Goal: Task Accomplishment & Management: Use online tool/utility

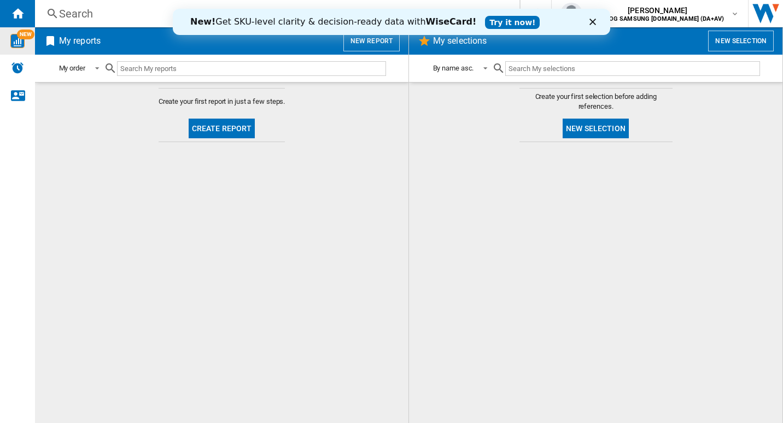
click at [21, 45] on img "WiseCard" at bounding box center [17, 41] width 14 height 14
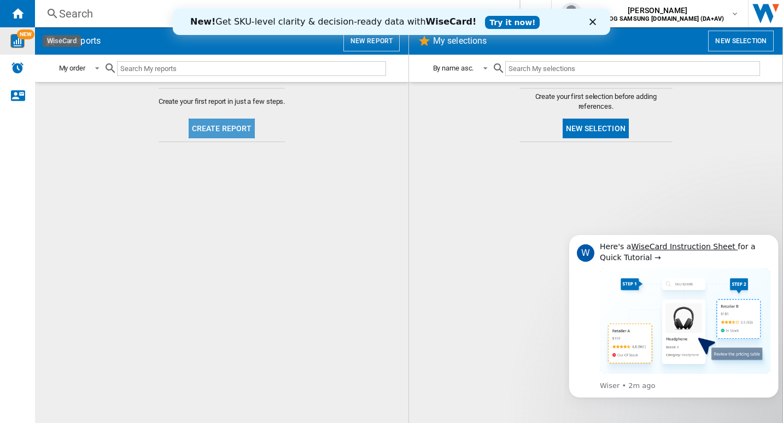
click at [226, 131] on button "Create report" at bounding box center [222, 129] width 67 height 20
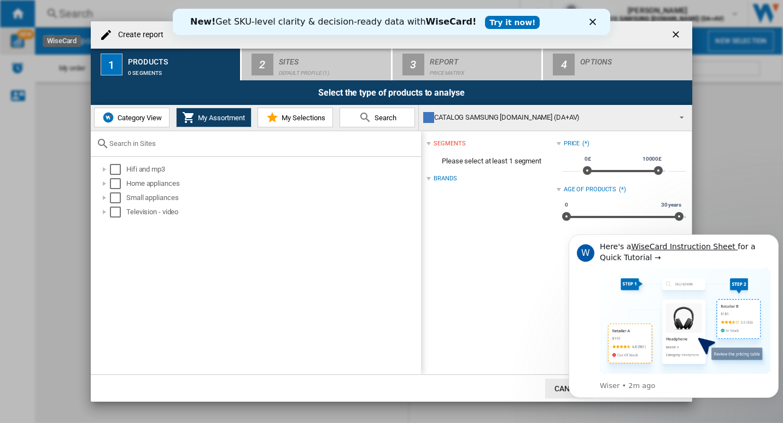
click at [140, 117] on span "Category View" at bounding box center [138, 118] width 47 height 8
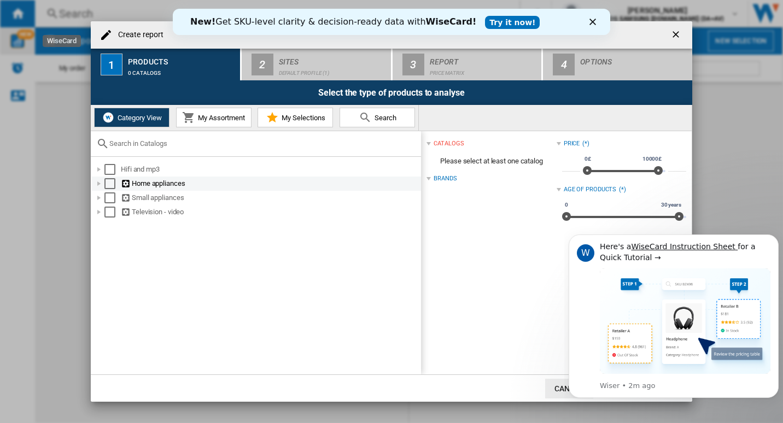
click at [109, 183] on div "Select" at bounding box center [109, 183] width 11 height 11
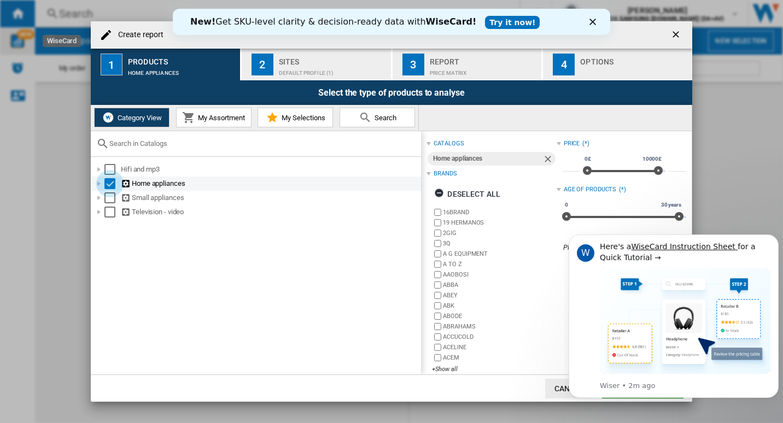
click at [109, 183] on div "Select" at bounding box center [109, 183] width 11 height 11
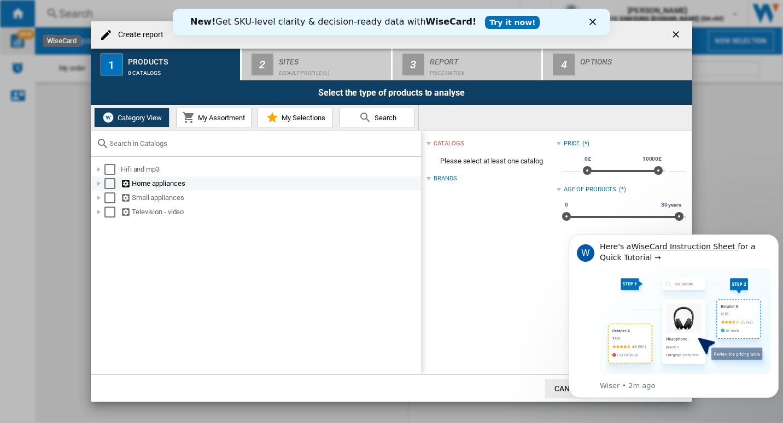
click at [98, 183] on div at bounding box center [98, 183] width 11 height 11
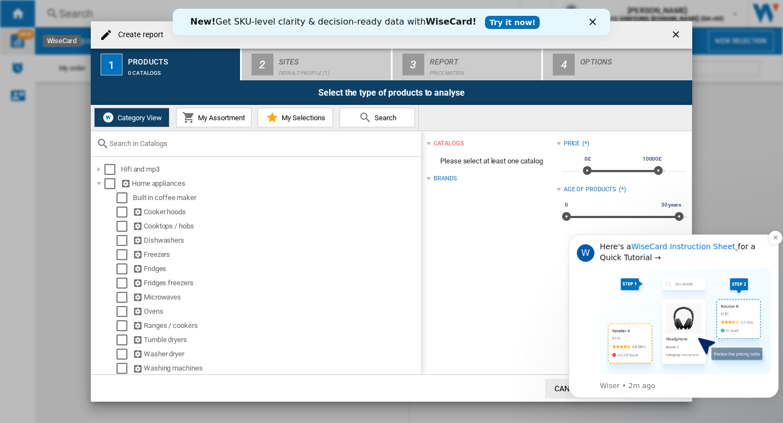
click at [674, 249] on link "WiseCard Instruction Sheet" at bounding box center [683, 246] width 104 height 9
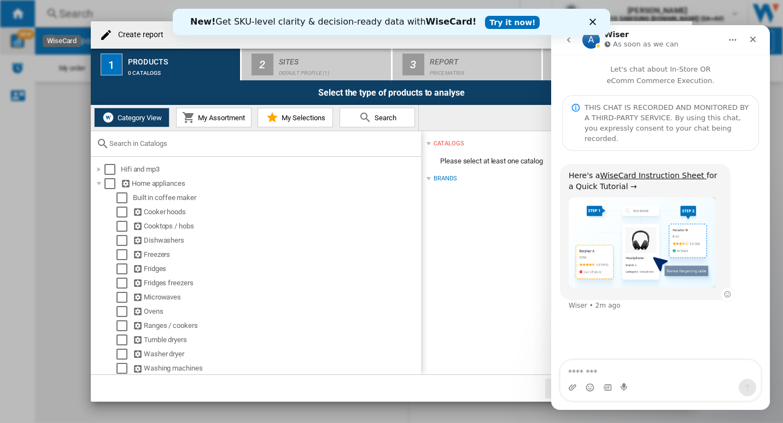
click at [666, 213] on img "Wiser says…" at bounding box center [642, 242] width 147 height 91
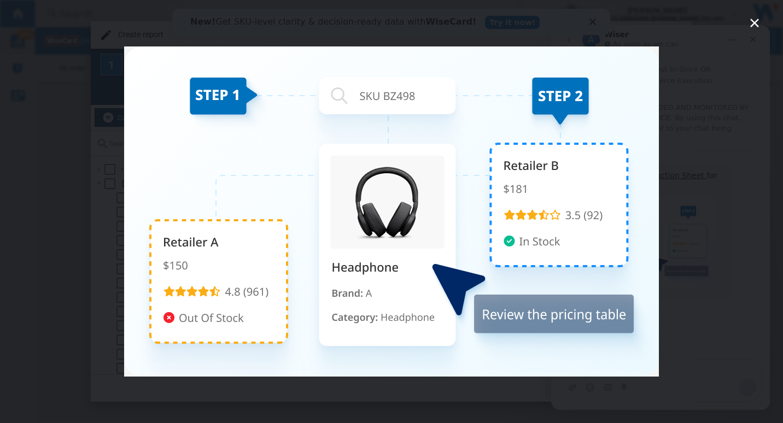
click at [751, 20] on icon "Close" at bounding box center [754, 23] width 9 height 9
